Goal: Find specific page/section: Find specific page/section

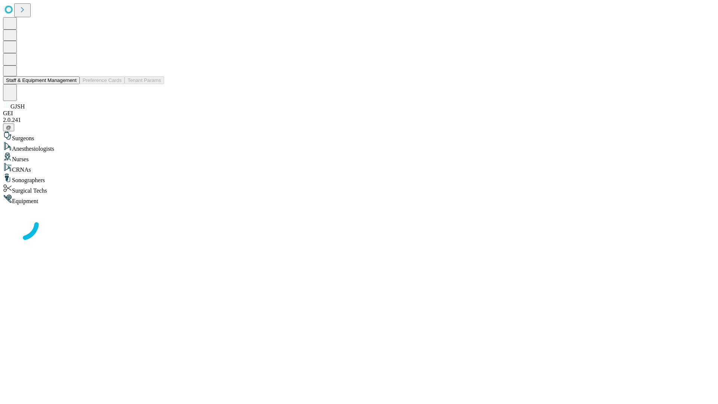
click at [71, 84] on button "Staff & Equipment Management" at bounding box center [41, 80] width 77 height 8
